Goal: Complete application form

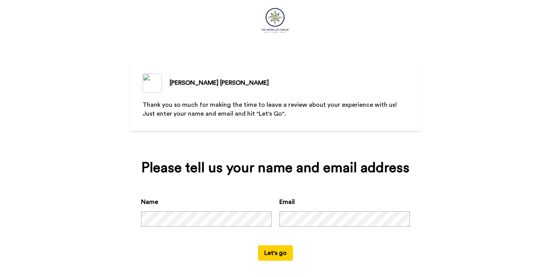
scroll to position [24, 0]
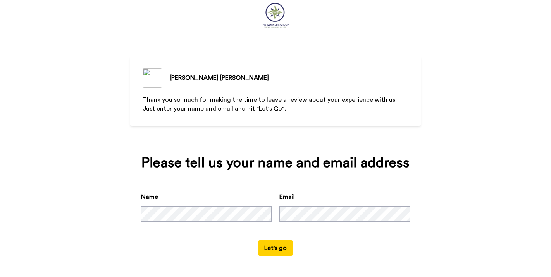
click at [270, 242] on button "Let's go" at bounding box center [275, 248] width 35 height 15
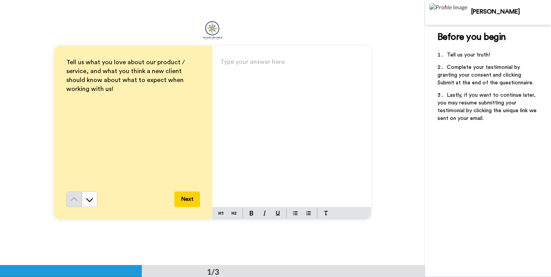
click at [294, 72] on div "Type your answer here ﻿" at bounding box center [291, 132] width 158 height 151
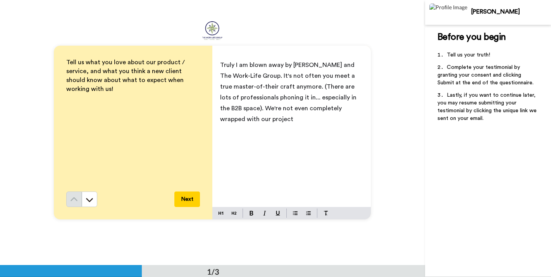
drag, startPoint x: 275, startPoint y: 120, endPoint x: 271, endPoint y: 132, distance: 13.1
click at [271, 132] on div "Truly I am blown away by [PERSON_NAME] and The Work-Life Group. It's not often …" at bounding box center [291, 132] width 158 height 151
click at [270, 131] on div "Truly I am blown away by [PERSON_NAME] and The Work-Life Group. It's not often …" at bounding box center [291, 132] width 158 height 151
click at [262, 120] on span "Truly I am blown away by [PERSON_NAME] and The Work-Life Group. It's not often …" at bounding box center [289, 92] width 138 height 60
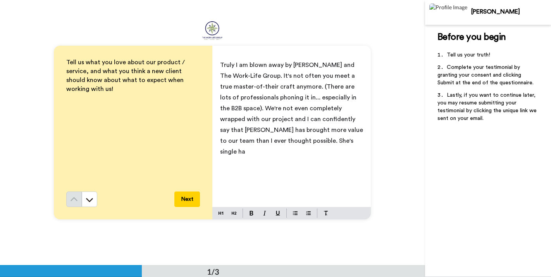
click at [239, 119] on span "Truly I am blown away by [PERSON_NAME] and The Work-Life Group. It's not often …" at bounding box center [292, 108] width 144 height 93
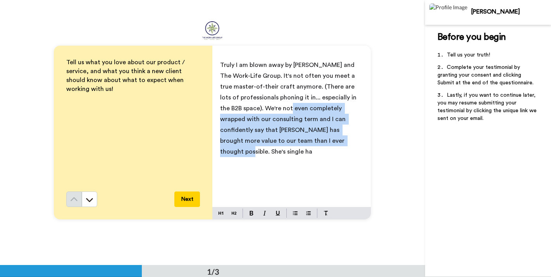
drag, startPoint x: 278, startPoint y: 107, endPoint x: 287, endPoint y: 138, distance: 32.1
click at [287, 138] on span "Truly I am blown away by [PERSON_NAME] and The Work-Life Group. It's not often …" at bounding box center [289, 108] width 138 height 93
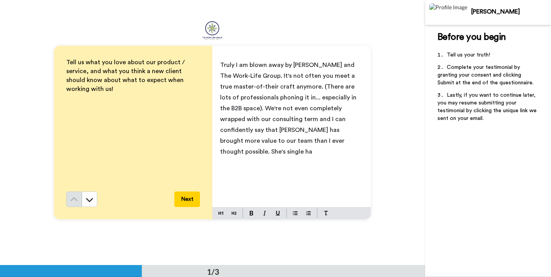
click at [326, 138] on p "Truly I am blown away by [PERSON_NAME] and The Work-Life Group. It's not often …" at bounding box center [291, 109] width 143 height 98
drag, startPoint x: 327, startPoint y: 142, endPoint x: 284, endPoint y: 142, distance: 43.0
click at [284, 142] on p "Truly I am blown away by [PERSON_NAME] and The Work-Life Group. It's not often …" at bounding box center [291, 109] width 143 height 98
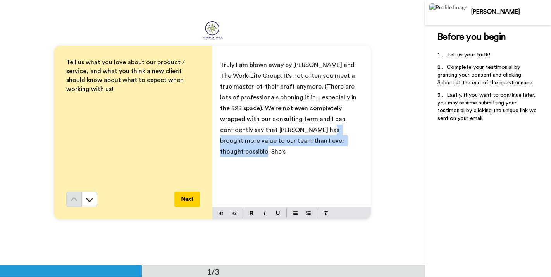
drag, startPoint x: 305, startPoint y: 142, endPoint x: 273, endPoint y: 125, distance: 36.4
click at [273, 125] on p "Truly I am blown away by [PERSON_NAME] and The Work-Life Group. It's not often …" at bounding box center [291, 109] width 143 height 98
click at [306, 143] on p "Truly I am blown away by [PERSON_NAME] and The Work-Life Group. It's not often …" at bounding box center [291, 109] width 143 height 98
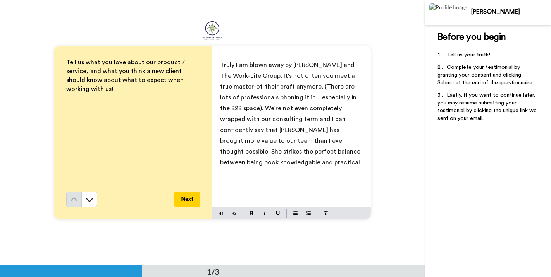
click at [287, 154] on span "Truly I am blown away by [PERSON_NAME] and The Work-Life Group. It's not often …" at bounding box center [291, 114] width 142 height 104
click at [301, 152] on span "Truly I am blown away by [PERSON_NAME] and The Work-Life Group. It's not often …" at bounding box center [291, 119] width 142 height 115
click at [314, 154] on span "Truly I am blown away by [PERSON_NAME] and The Work-Life Group. It's not often …" at bounding box center [291, 119] width 142 height 115
click at [226, 165] on span "Truly I am blown away by [PERSON_NAME] and The Work-Life Group. It's not often …" at bounding box center [291, 119] width 142 height 115
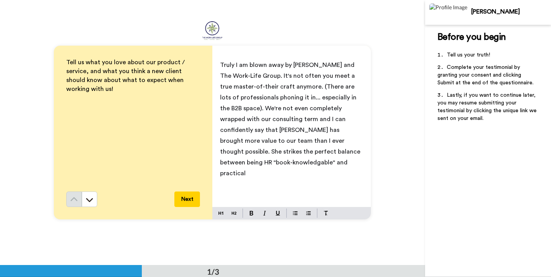
click at [242, 163] on span "Truly I am blown away by [PERSON_NAME] and The Work-Life Group. It's not often …" at bounding box center [291, 119] width 142 height 115
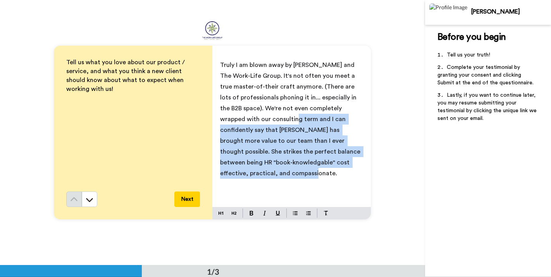
drag, startPoint x: 268, startPoint y: 123, endPoint x: 268, endPoint y: 180, distance: 57.7
click at [268, 180] on div "Truly I am blown away by [PERSON_NAME] and The Work-Life Group. It's not often …" at bounding box center [291, 132] width 158 height 151
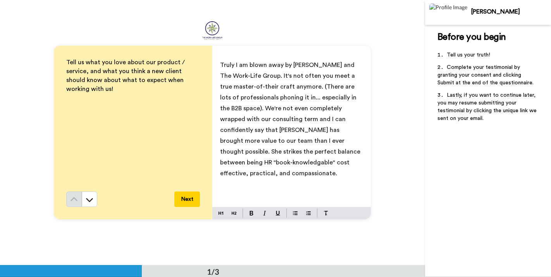
click at [278, 159] on span "Truly I am blown away by [PERSON_NAME] and The Work-Life Group. It's not often …" at bounding box center [291, 119] width 142 height 115
click at [298, 150] on span "Truly I am blown away by [PERSON_NAME] and The Work-Life Group. It's not often …" at bounding box center [291, 119] width 142 height 115
click at [280, 148] on span "Truly I am blown away by [PERSON_NAME] and The Work-Life Group. It's not often …" at bounding box center [291, 119] width 142 height 115
click at [260, 163] on span "Truly I am blown away by [PERSON_NAME] and The Work-Life Group. It's not often …" at bounding box center [291, 119] width 142 height 115
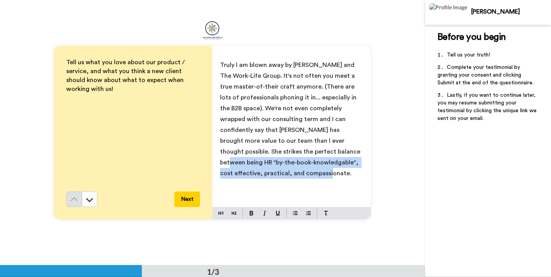
drag, startPoint x: 278, startPoint y: 152, endPoint x: 282, endPoint y: 180, distance: 27.7
click at [282, 180] on div "Truly I am blown away by [PERSON_NAME] and The Work-Life Group. It's not often …" at bounding box center [291, 132] width 158 height 151
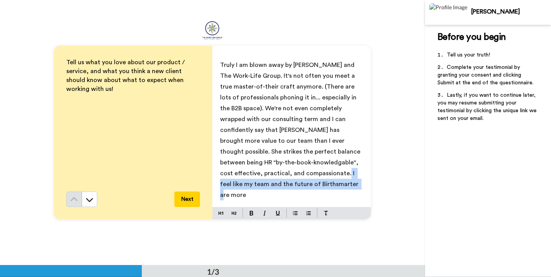
drag, startPoint x: 292, startPoint y: 186, endPoint x: 280, endPoint y: 177, distance: 15.4
click at [280, 177] on p "Truly I am blown away by [PERSON_NAME] and The Work-Life Group. It's not often …" at bounding box center [291, 130] width 143 height 141
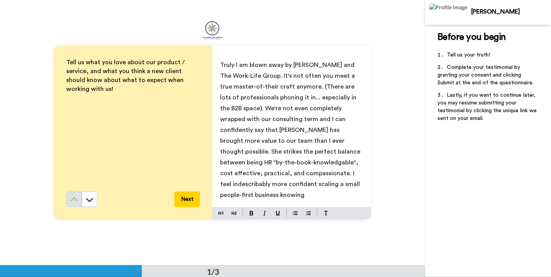
click at [357, 186] on p "Truly I am blown away by [PERSON_NAME] and The Work-Life Group. It's not often …" at bounding box center [291, 130] width 143 height 141
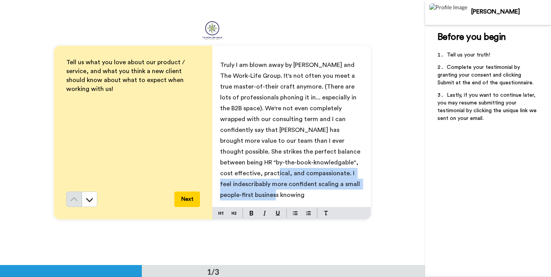
drag, startPoint x: 339, startPoint y: 161, endPoint x: 342, endPoint y: 181, distance: 20.3
click at [342, 181] on span "Truly I am blown away by [PERSON_NAME] and The Work-Life Group. It's not often …" at bounding box center [291, 130] width 142 height 136
click at [343, 180] on span "Truly I am blown away by [PERSON_NAME] and The Work-Life Group. It's not often …" at bounding box center [291, 130] width 142 height 136
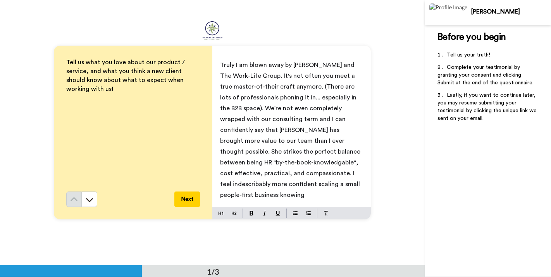
click at [349, 184] on p "Truly I am blown away by [PERSON_NAME] and The Work-Life Group. It's not often …" at bounding box center [291, 130] width 143 height 141
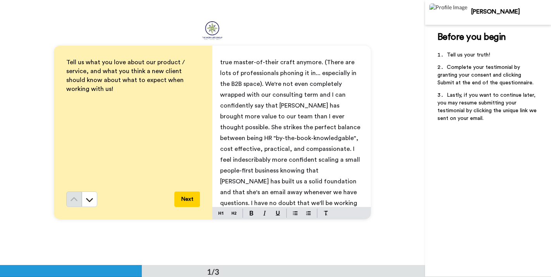
scroll to position [29, 0]
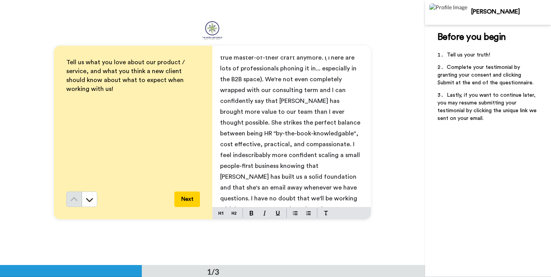
click at [190, 198] on button "Next" at bounding box center [187, 199] width 26 height 15
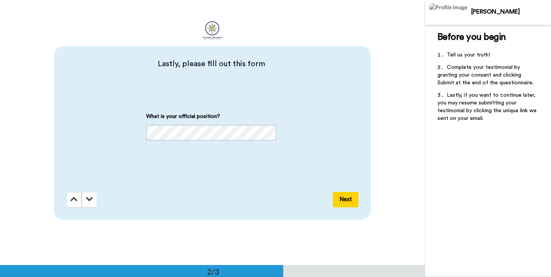
scroll to position [266, 0]
click at [340, 196] on button "Next" at bounding box center [346, 199] width 26 height 15
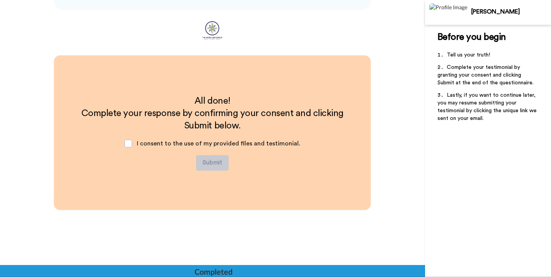
scroll to position [476, 0]
click at [132, 142] on span at bounding box center [128, 143] width 8 height 8
click at [205, 162] on button "Submit" at bounding box center [212, 162] width 33 height 15
